Goal: Transaction & Acquisition: Book appointment/travel/reservation

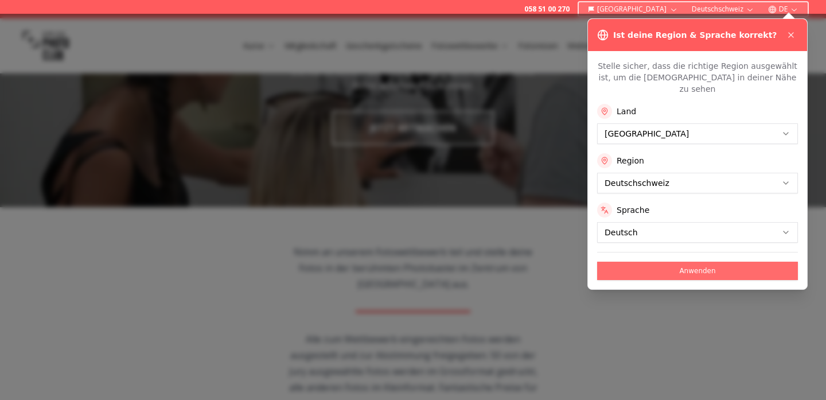
scroll to position [90, 0]
click at [663, 262] on button "Anwenden" at bounding box center [697, 271] width 201 height 18
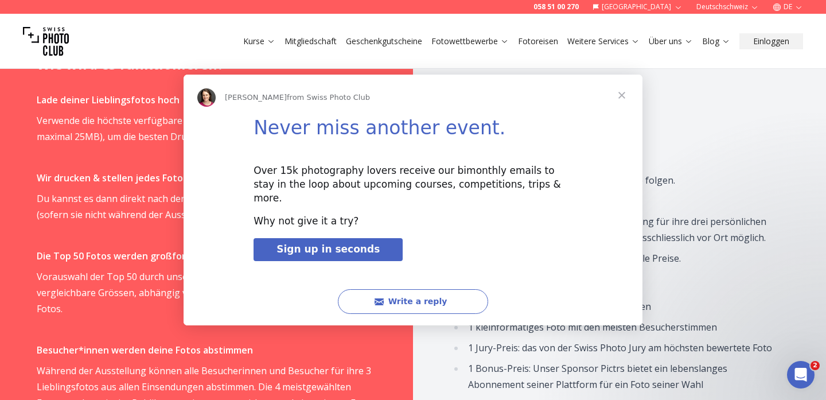
scroll to position [710, 0]
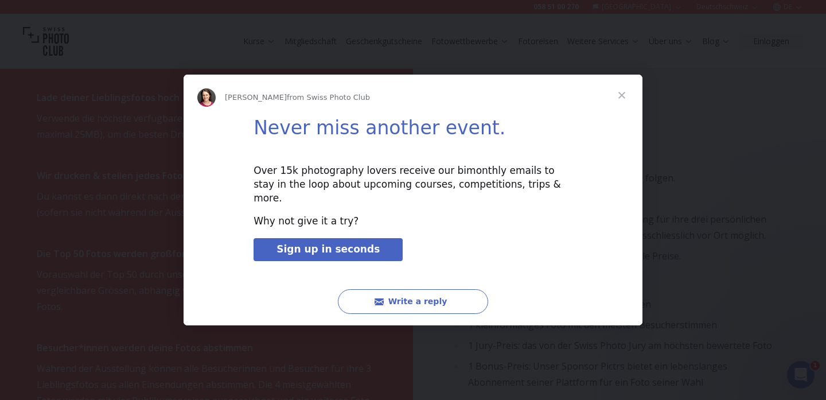
click at [620, 109] on span "Close" at bounding box center [621, 95] width 41 height 41
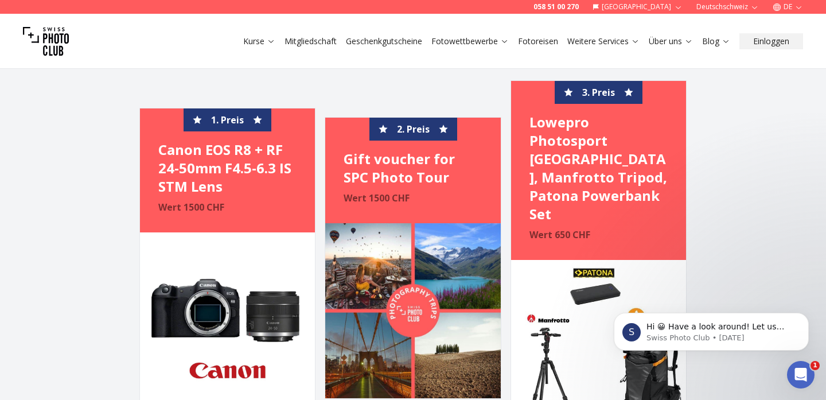
scroll to position [2156, 0]
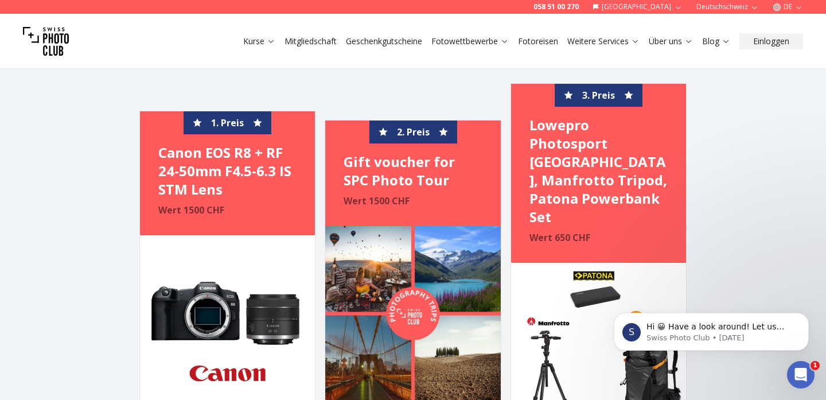
click at [528, 41] on link "Fotoreisen" at bounding box center [538, 41] width 40 height 11
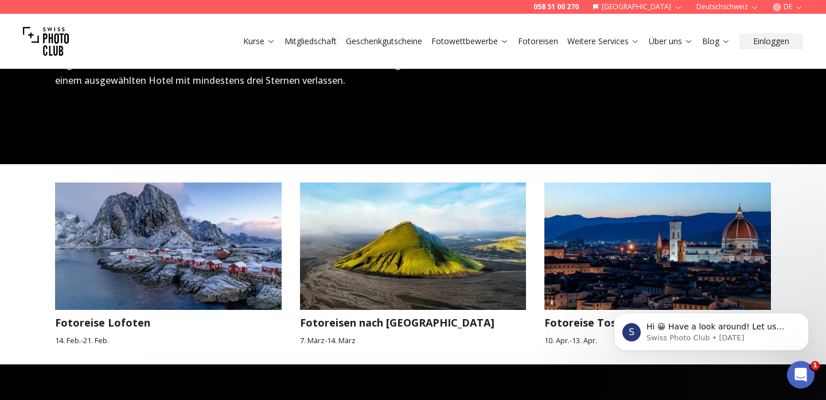
scroll to position [982, 0]
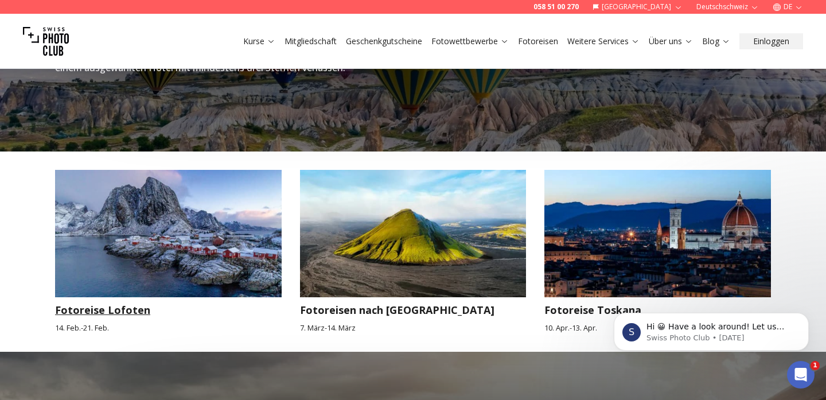
click at [134, 302] on h3 "Fotoreise Lofoten" at bounding box center [168, 310] width 227 height 16
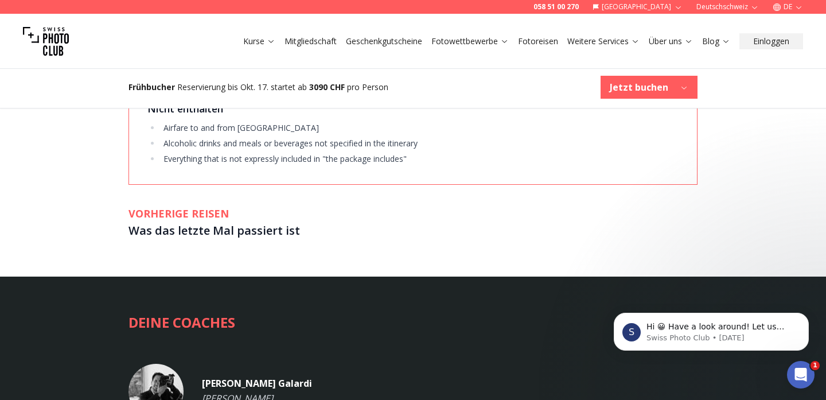
scroll to position [1791, 0]
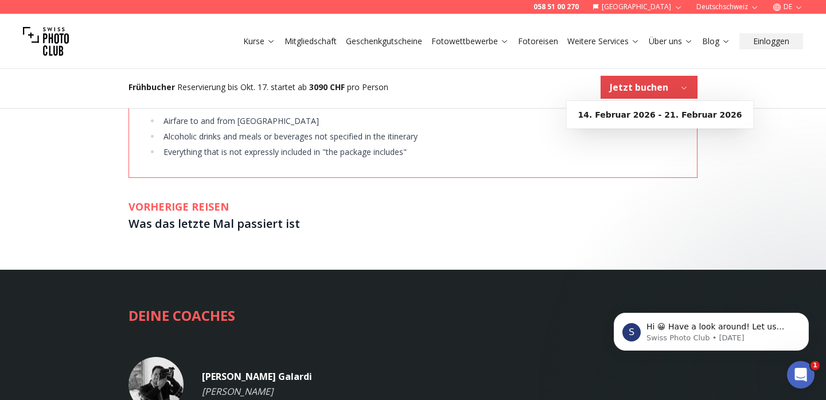
click at [618, 87] on b "Jetzt buchen" at bounding box center [639, 87] width 59 height 14
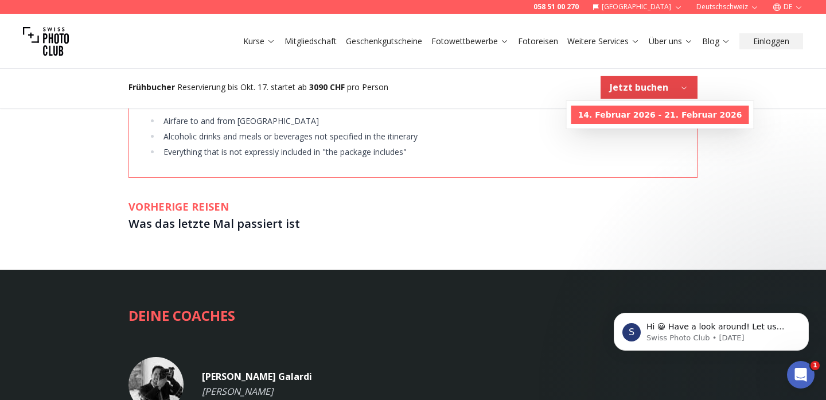
click at [628, 112] on b "14. Februar 2026 - 21. Februar 2026" at bounding box center [660, 114] width 164 height 11
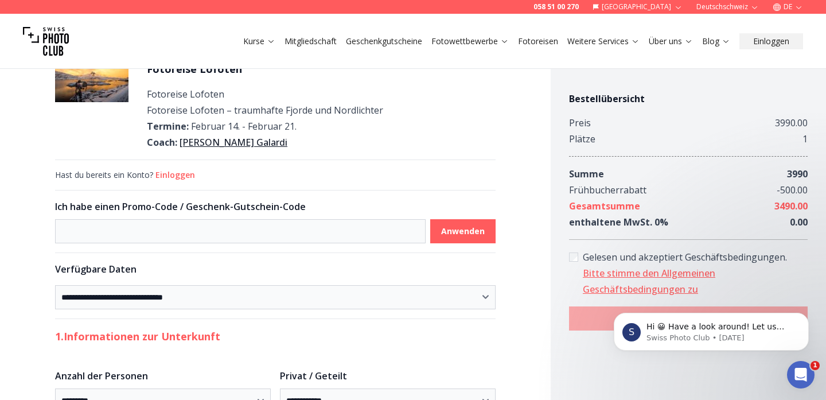
scroll to position [33, 0]
